Goal: Task Accomplishment & Management: Complete application form

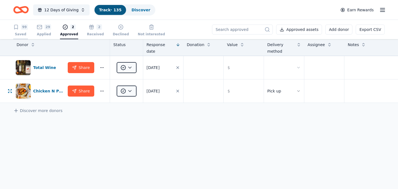
scroll to position [1, 0]
click at [22, 32] on div "Saved" at bounding box center [20, 34] width 15 height 4
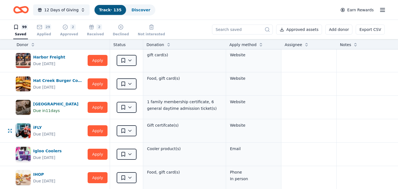
scroll to position [730, 0]
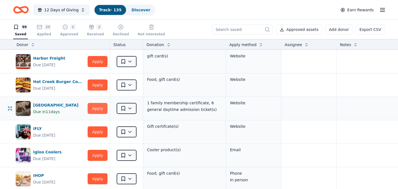
click at [94, 108] on button "Apply" at bounding box center [98, 108] width 20 height 11
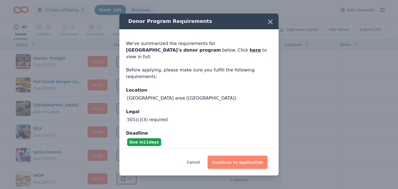
click at [232, 159] on button "Continue to application" at bounding box center [238, 162] width 60 height 13
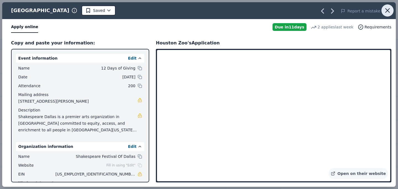
click at [387, 12] on icon "button" at bounding box center [388, 11] width 4 height 4
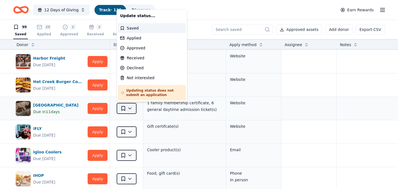
click at [129, 108] on html "12 Days of Giving Track · 135 Discover Earn Rewards 99 Saved 29 Applied 2 Appro…" at bounding box center [199, 94] width 398 height 189
click at [145, 38] on div "Applied" at bounding box center [152, 38] width 68 height 10
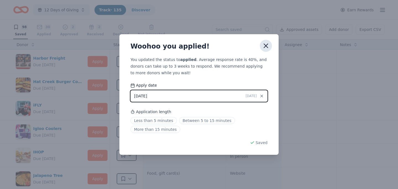
click at [264, 45] on icon "button" at bounding box center [266, 46] width 8 height 8
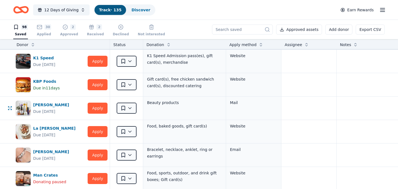
scroll to position [919, 0]
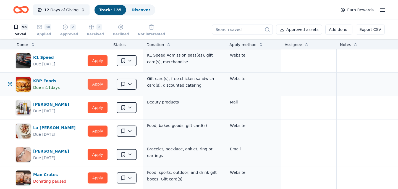
click at [100, 82] on button "Apply" at bounding box center [98, 84] width 20 height 11
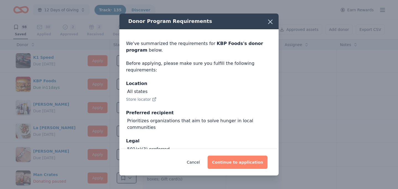
click at [245, 163] on button "Continue to application" at bounding box center [238, 162] width 60 height 13
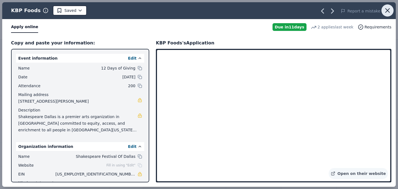
click at [387, 11] on icon "button" at bounding box center [388, 11] width 8 height 8
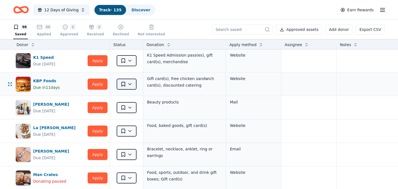
click at [132, 84] on html "12 Days of Giving Track · 135 Discover Earn Rewards 98 Saved 30 Applied 2 Appro…" at bounding box center [199, 94] width 398 height 189
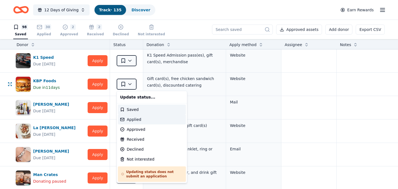
click at [140, 119] on div "Applied" at bounding box center [152, 120] width 68 height 10
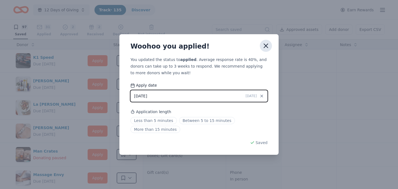
click at [267, 46] on icon "button" at bounding box center [266, 46] width 8 height 8
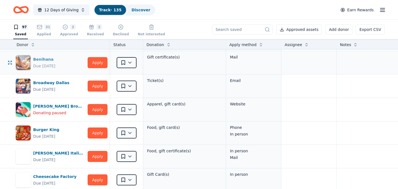
scroll to position [48, 0]
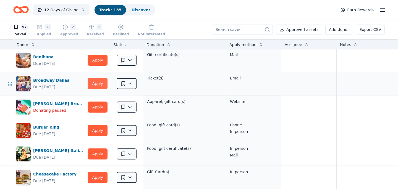
click at [97, 84] on button "Apply" at bounding box center [98, 83] width 20 height 11
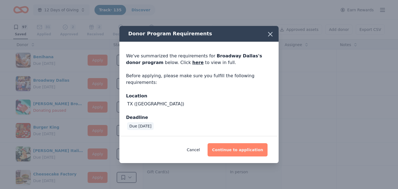
click at [252, 154] on button "Continue to application" at bounding box center [238, 150] width 60 height 13
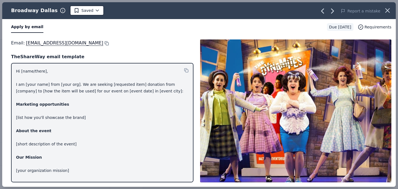
click at [103, 43] on button at bounding box center [106, 43] width 6 height 4
click at [386, 10] on icon "button" at bounding box center [388, 11] width 8 height 8
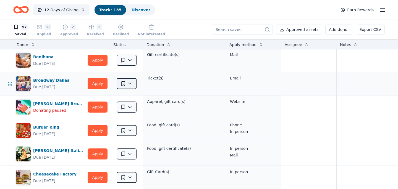
click at [129, 84] on html "12 Days of Giving Track · 135 Discover Earn Rewards 97 Saved 31 Applied 2 Appro…" at bounding box center [199, 94] width 398 height 189
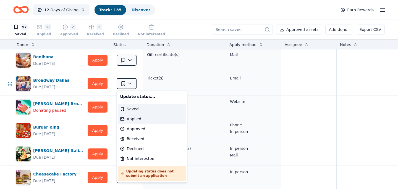
click at [131, 119] on div "Applied" at bounding box center [152, 119] width 68 height 10
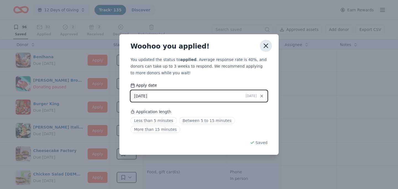
click at [266, 48] on icon "button" at bounding box center [266, 46] width 8 height 8
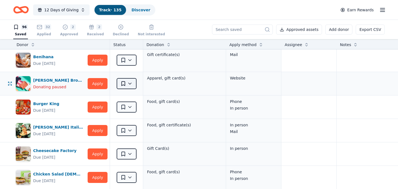
click at [132, 85] on html "12 Days of Giving Track · 135 Discover Earn Rewards 96 Saved 32 Applied 2 Appro…" at bounding box center [199, 94] width 398 height 189
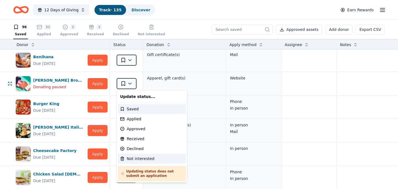
click at [143, 158] on div "Not interested" at bounding box center [152, 159] width 68 height 10
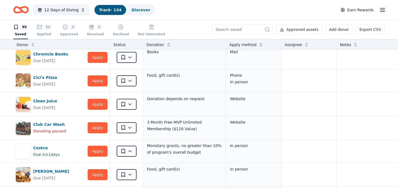
scroll to position [168, 0]
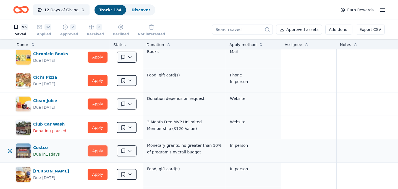
click at [101, 150] on button "Apply" at bounding box center [98, 151] width 20 height 11
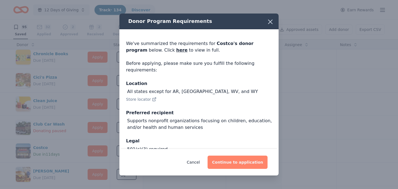
click at [232, 159] on button "Continue to application" at bounding box center [238, 162] width 60 height 13
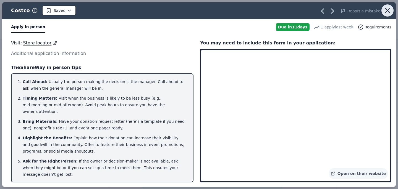
click at [389, 12] on icon "button" at bounding box center [388, 11] width 4 height 4
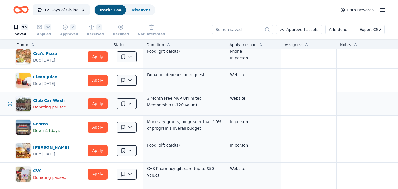
scroll to position [192, 0]
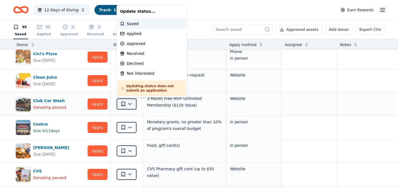
click at [131, 105] on html "12 Days of Giving Track · 134 Discover Earn Rewards 95 Saved 32 Applied 2 Appro…" at bounding box center [199, 94] width 398 height 189
click at [135, 75] on div "Not interested" at bounding box center [152, 74] width 68 height 10
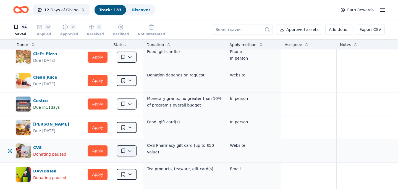
click at [129, 150] on html "12 Days of Giving Track · 133 Discover Earn Rewards 94 Saved 32 Applied 2 Appro…" at bounding box center [199, 94] width 398 height 189
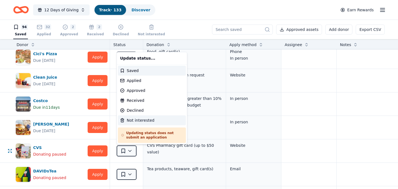
click at [137, 119] on div "Not interested" at bounding box center [152, 121] width 68 height 10
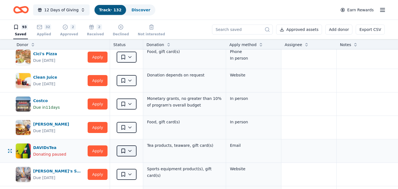
click at [131, 151] on html "12 Days of Giving Track · 132 Discover Earn Rewards 93 Saved 32 Applied 2 Appro…" at bounding box center [199, 94] width 398 height 189
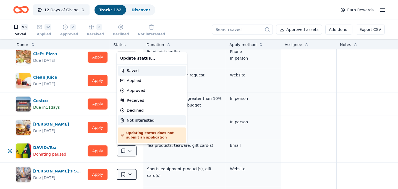
click at [145, 122] on div "Not interested" at bounding box center [152, 121] width 68 height 10
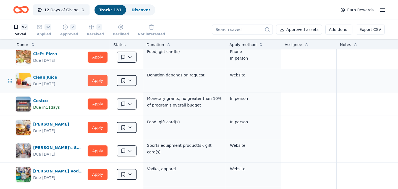
click at [101, 82] on button "Apply" at bounding box center [98, 80] width 20 height 11
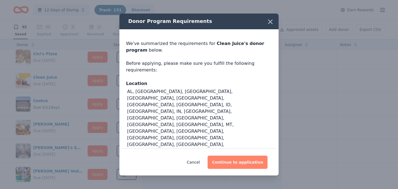
click at [239, 156] on button "Continue to application" at bounding box center [238, 162] width 60 height 13
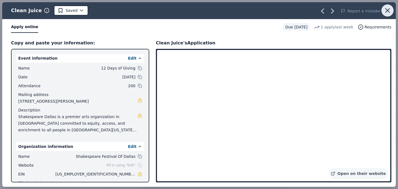
click at [390, 9] on icon "button" at bounding box center [388, 11] width 8 height 8
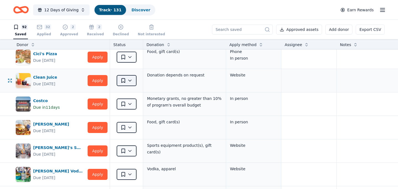
click at [131, 82] on html "12 Days of Giving Track · 131 Discover Earn Rewards 92 Saved 32 Applied 2 Appro…" at bounding box center [199, 94] width 398 height 189
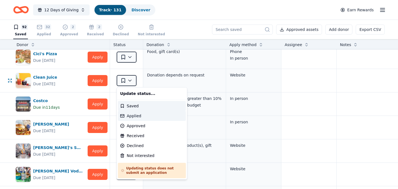
click at [138, 116] on div "Applied" at bounding box center [152, 116] width 68 height 10
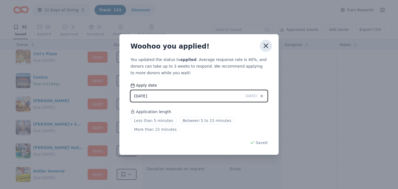
click at [267, 46] on icon "button" at bounding box center [266, 46] width 4 height 4
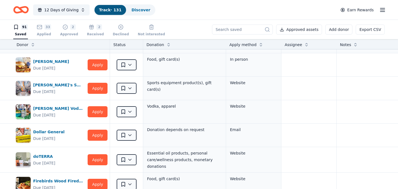
scroll to position [232, 0]
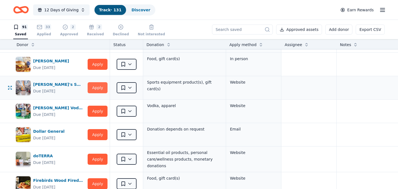
click at [99, 90] on button "Apply" at bounding box center [98, 87] width 20 height 11
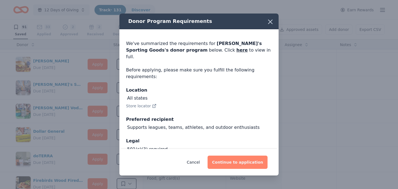
click at [249, 163] on button "Continue to application" at bounding box center [238, 162] width 60 height 13
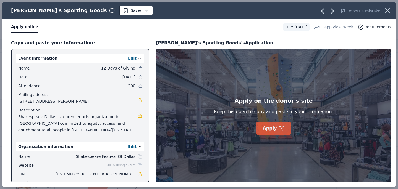
click at [268, 127] on link "Apply" at bounding box center [273, 128] width 35 height 13
click at [391, 9] on icon "button" at bounding box center [388, 11] width 8 height 8
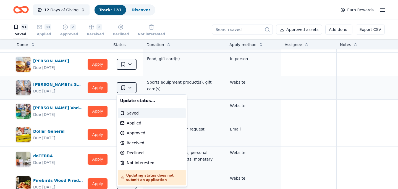
click at [130, 87] on html "12 Days of Giving Track · 131 Discover Earn Rewards 91 Saved 33 Applied 2 Appro…" at bounding box center [199, 94] width 398 height 189
click at [133, 123] on div "Applied" at bounding box center [152, 123] width 68 height 10
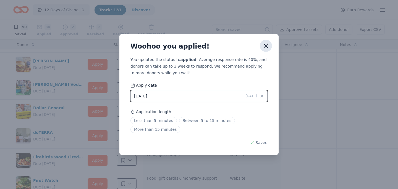
click at [267, 43] on icon "button" at bounding box center [266, 46] width 8 height 8
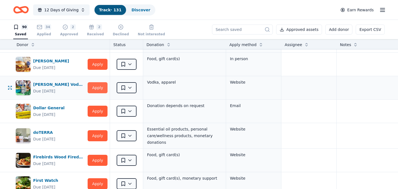
click at [101, 86] on button "Apply" at bounding box center [98, 87] width 20 height 11
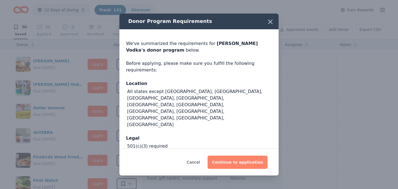
click at [236, 164] on button "Continue to application" at bounding box center [238, 162] width 60 height 13
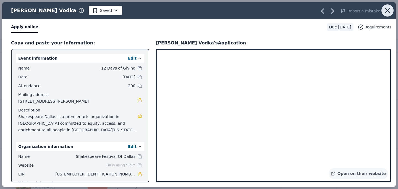
click at [386, 9] on icon "button" at bounding box center [388, 11] width 4 height 4
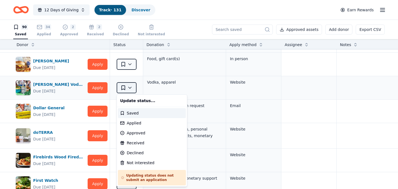
click at [130, 88] on html "12 Days of Giving Track · 131 Discover Earn Rewards 90 Saved 34 Applied 2 Appro…" at bounding box center [199, 94] width 398 height 189
click at [132, 124] on div "Applied" at bounding box center [152, 123] width 68 height 10
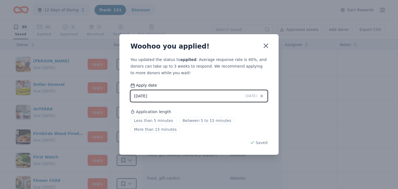
drag, startPoint x: 266, startPoint y: 46, endPoint x: 229, endPoint y: 28, distance: 40.9
click at [266, 46] on icon "button" at bounding box center [266, 46] width 4 height 4
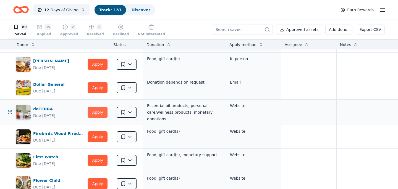
click at [99, 112] on button "Apply" at bounding box center [98, 112] width 20 height 11
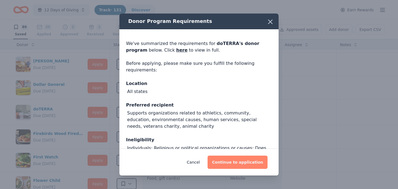
click at [231, 161] on button "Continue to application" at bounding box center [238, 162] width 60 height 13
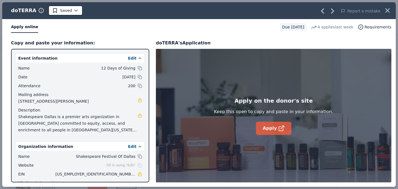
click at [264, 131] on link "Apply" at bounding box center [273, 128] width 35 height 13
click at [389, 7] on icon "button" at bounding box center [388, 11] width 8 height 8
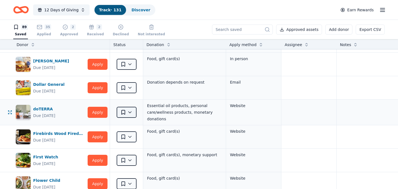
click at [129, 112] on html "12 Days of Giving Track · 131 Discover Earn Rewards 89 Saved 35 Applied 2 Appro…" at bounding box center [199, 94] width 398 height 189
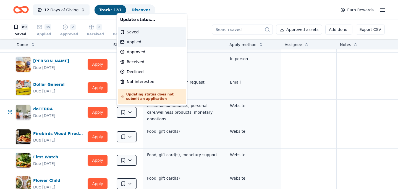
click at [146, 43] on div "Applied" at bounding box center [152, 42] width 68 height 10
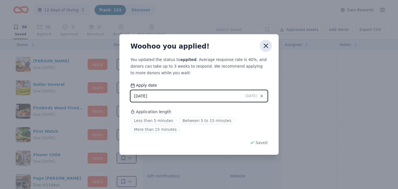
click at [264, 47] on icon "button" at bounding box center [266, 46] width 8 height 8
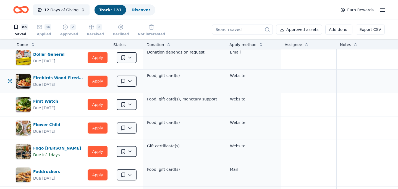
scroll to position [263, 0]
